Goal: Understand process/instructions: Learn how to perform a task or action

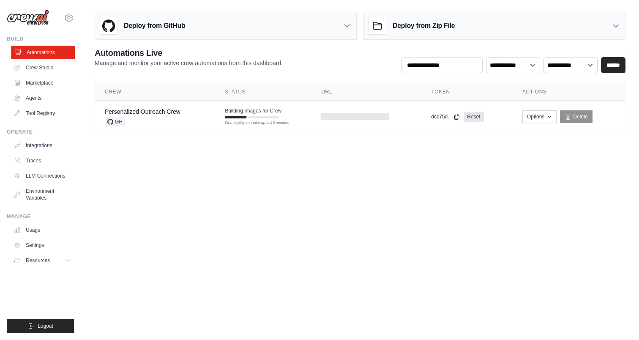
click at [41, 50] on link "Automations" at bounding box center [43, 53] width 64 height 14
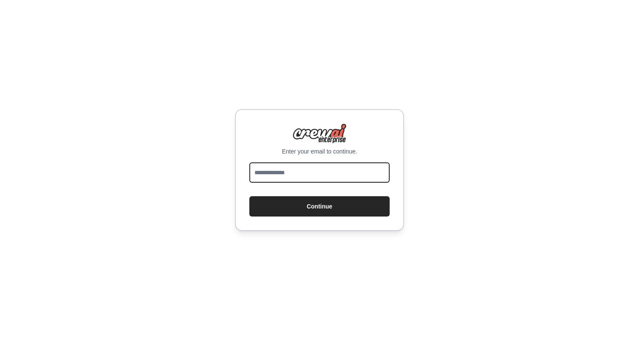
click at [310, 173] on input "email" at bounding box center [319, 172] width 140 height 20
type input "**********"
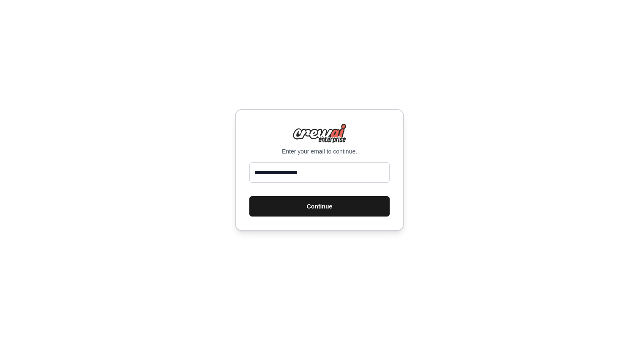
click at [310, 204] on button "Continue" at bounding box center [319, 206] width 140 height 20
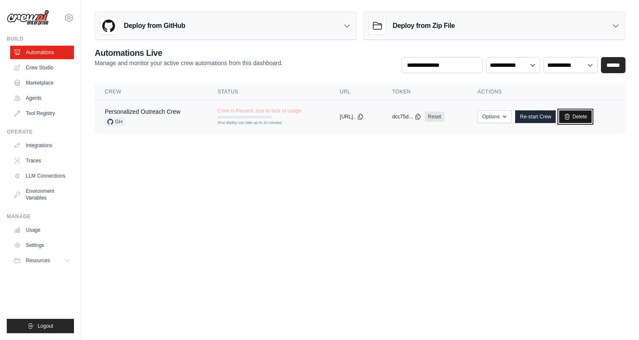
click at [585, 117] on link "Delete" at bounding box center [575, 116] width 33 height 13
click at [161, 111] on link "Personalized Outreach Crew" at bounding box center [143, 111] width 76 height 7
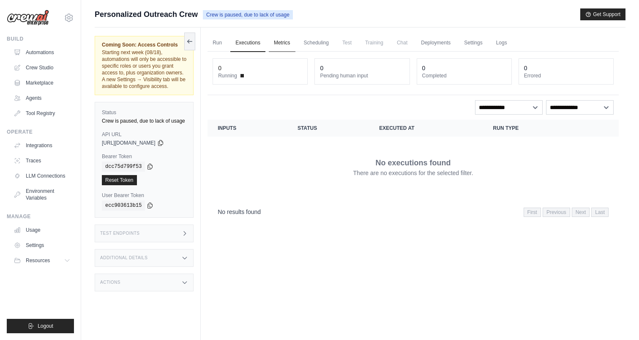
click at [282, 41] on link "Metrics" at bounding box center [282, 43] width 27 height 18
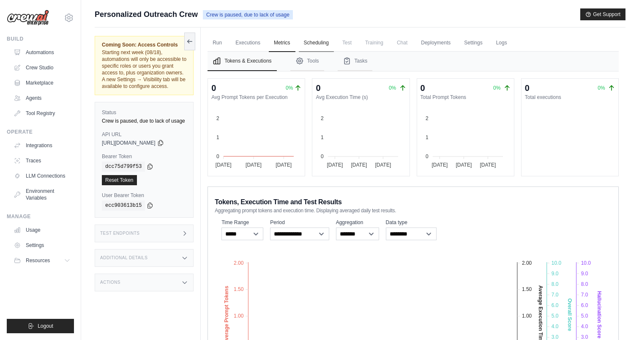
click at [316, 44] on link "Scheduling" at bounding box center [316, 43] width 35 height 18
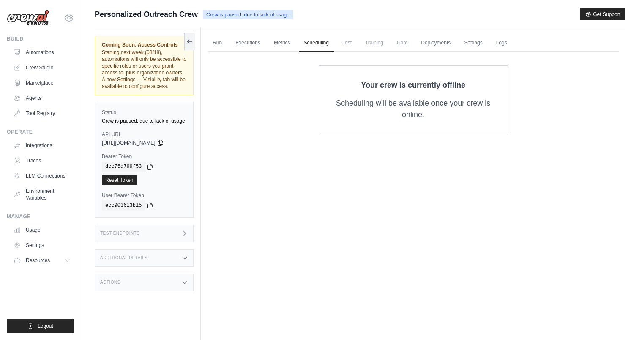
click at [348, 43] on span "Test" at bounding box center [346, 42] width 19 height 17
click at [446, 47] on link "Deployments" at bounding box center [436, 43] width 40 height 18
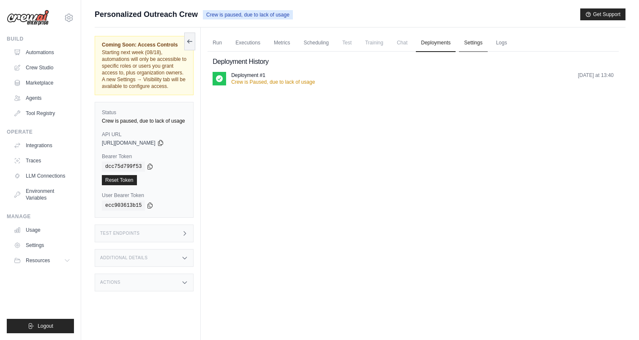
click at [471, 46] on link "Settings" at bounding box center [473, 43] width 28 height 18
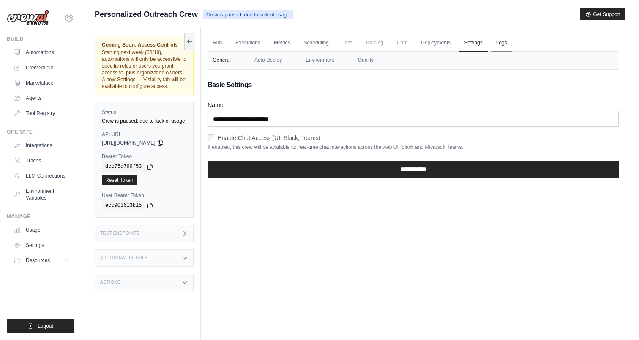
click at [500, 45] on link "Logs" at bounding box center [501, 43] width 21 height 18
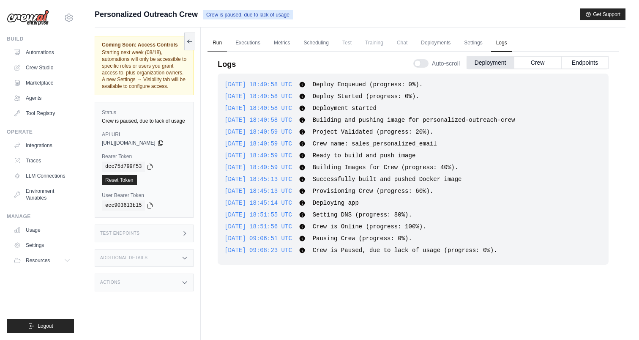
click at [214, 40] on link "Run" at bounding box center [216, 43] width 19 height 18
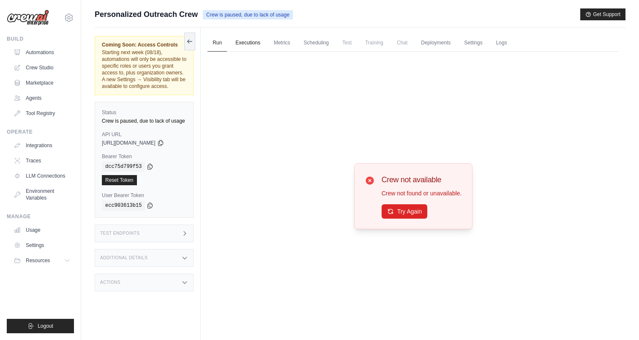
click at [251, 44] on link "Executions" at bounding box center [247, 43] width 35 height 18
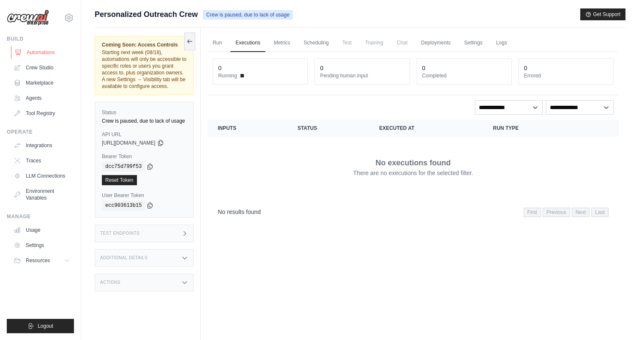
click at [44, 51] on link "Automations" at bounding box center [43, 53] width 64 height 14
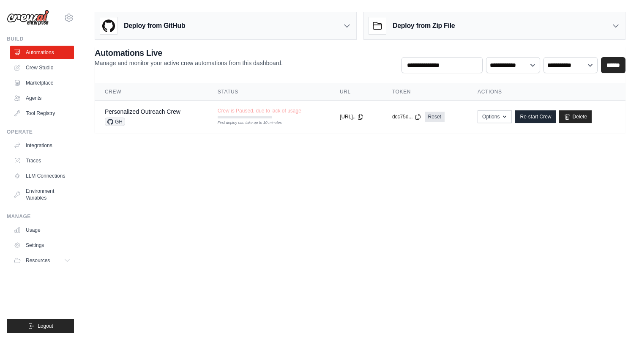
click at [217, 187] on body "[EMAIL_ADDRESS][DOMAIN_NAME] Settings Build Automations Crew Studio" at bounding box center [319, 170] width 639 height 340
click at [34, 67] on link "Crew Studio" at bounding box center [43, 68] width 64 height 14
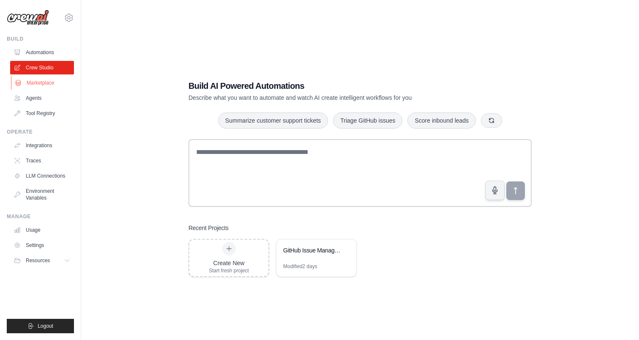
click at [42, 82] on link "Marketplace" at bounding box center [43, 83] width 64 height 14
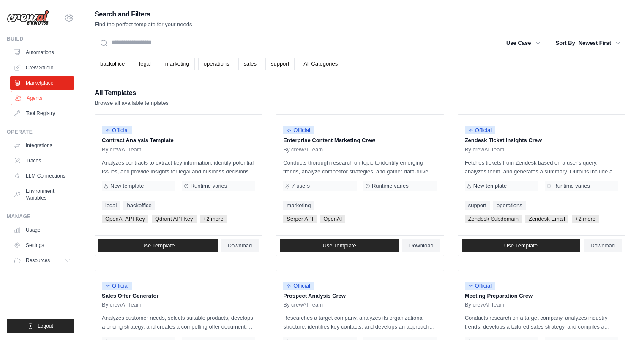
click at [40, 98] on link "Agents" at bounding box center [43, 98] width 64 height 14
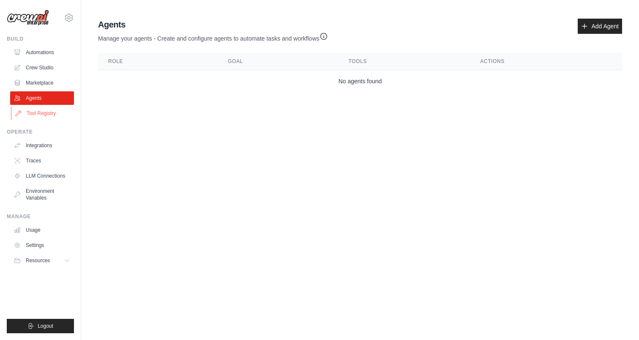
click at [45, 114] on link "Tool Registry" at bounding box center [43, 113] width 64 height 14
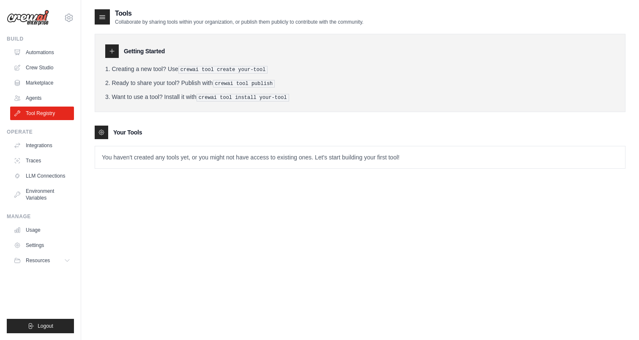
click at [210, 233] on div "Tools Collaborate by sharing tools within your organization, or publish them pu…" at bounding box center [360, 178] width 531 height 340
click at [211, 217] on div "Tools Collaborate by sharing tools within your organization, or publish them pu…" at bounding box center [360, 178] width 531 height 340
click at [224, 97] on pre "crewai tool install your-tool" at bounding box center [242, 98] width 93 height 8
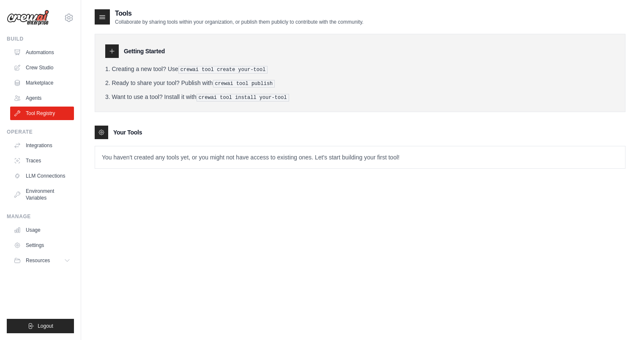
click at [238, 105] on div "Getting Started Creating a new tool? Use crewai tool create your-tool Ready to …" at bounding box center [360, 73] width 531 height 78
drag, startPoint x: 203, startPoint y: 96, endPoint x: 289, endPoint y: 97, distance: 86.6
click at [289, 97] on pre "crewai tool install your-tool" at bounding box center [242, 98] width 93 height 8
click at [38, 147] on link "Integrations" at bounding box center [43, 146] width 64 height 14
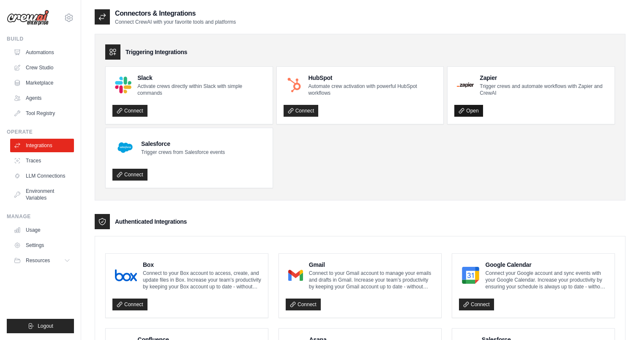
click at [468, 110] on link "Open" at bounding box center [468, 111] width 28 height 12
